Goal: Communication & Community: Participate in discussion

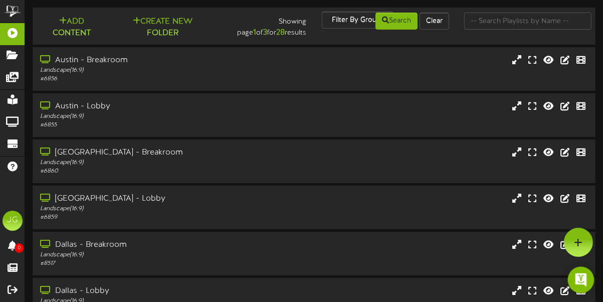
click at [586, 277] on div "Open Intercom Messenger" at bounding box center [581, 280] width 27 height 27
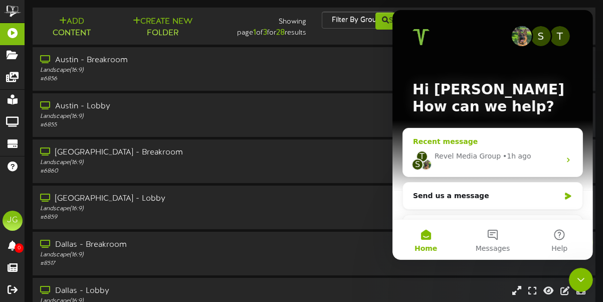
click at [502, 161] on div "• 1h ago" at bounding box center [516, 156] width 29 height 11
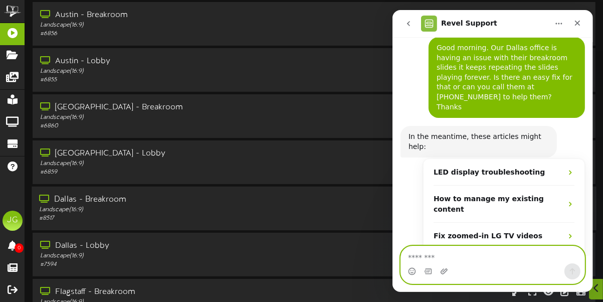
scroll to position [40, 0]
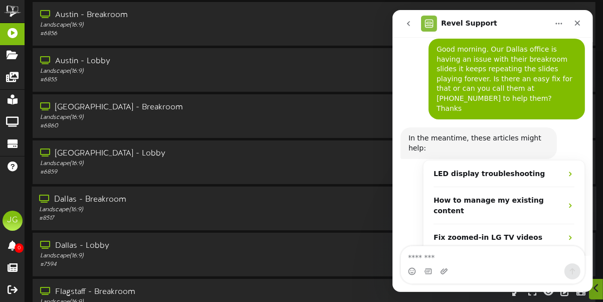
click at [153, 200] on div "Dallas - Breakroom" at bounding box center [149, 200] width 220 height 12
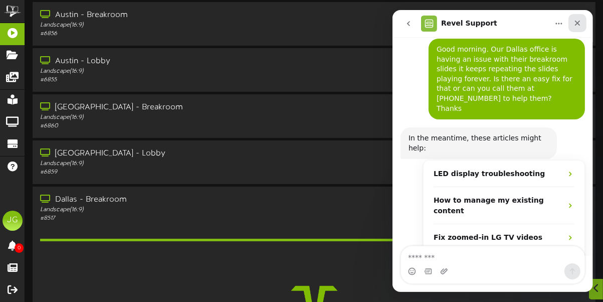
click at [577, 20] on icon "Close" at bounding box center [577, 23] width 8 height 8
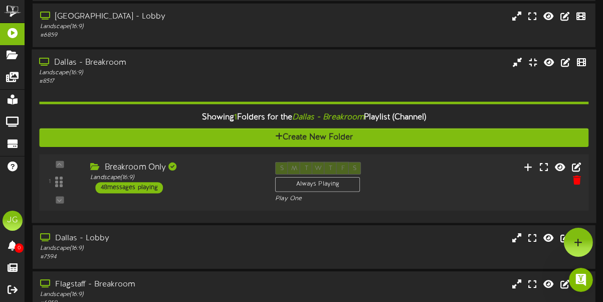
scroll to position [72, 0]
click at [539, 165] on icon at bounding box center [544, 166] width 10 height 11
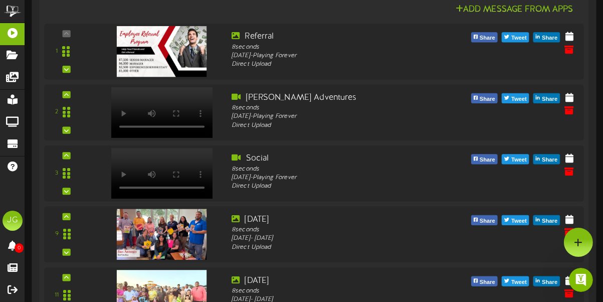
scroll to position [41, 0]
